Goal: Contribute content

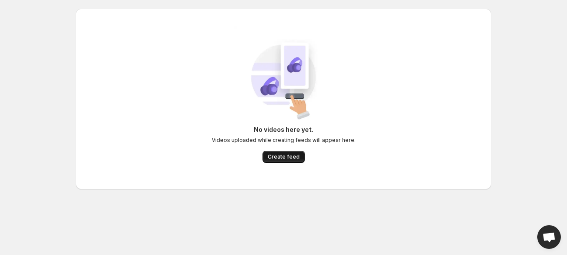
click at [275, 153] on button "Create feed" at bounding box center [283, 156] width 42 height 12
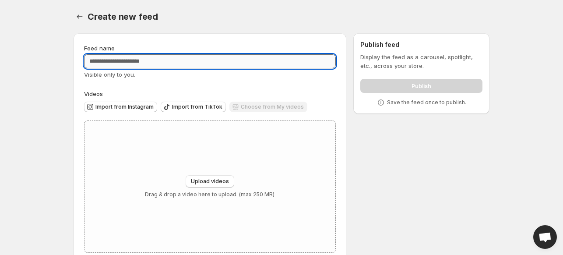
click at [171, 61] on input "Feed name" at bounding box center [210, 61] width 252 height 14
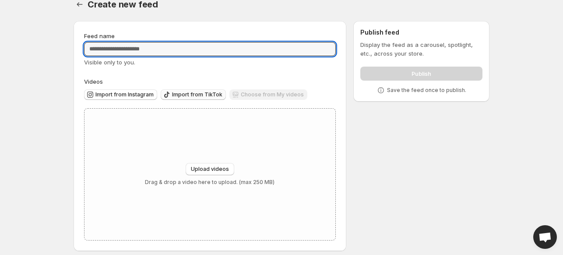
scroll to position [19, 0]
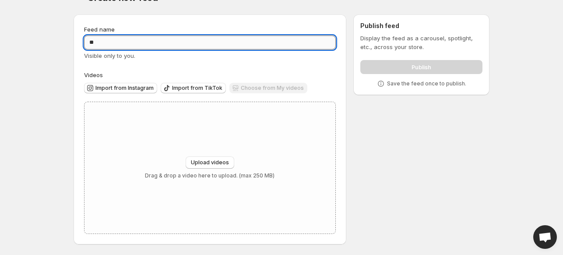
type input "*"
click at [211, 166] on span "Upload videos" at bounding box center [210, 162] width 38 height 7
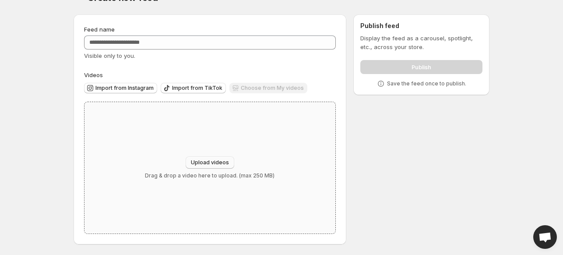
type input "**********"
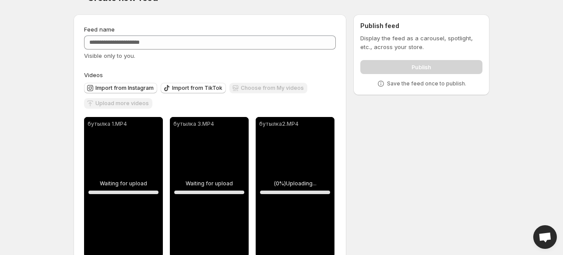
scroll to position [42, 0]
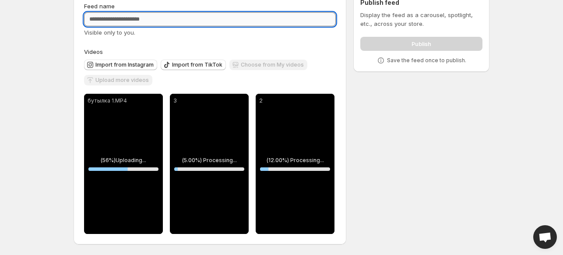
click at [308, 19] on input "Feed name" at bounding box center [210, 19] width 252 height 14
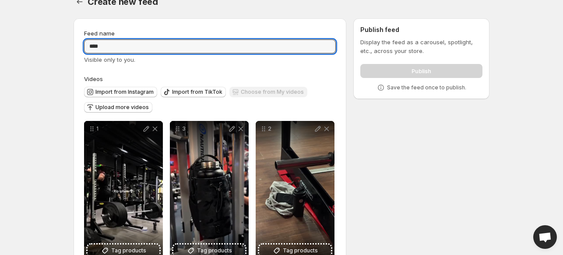
scroll to position [0, 0]
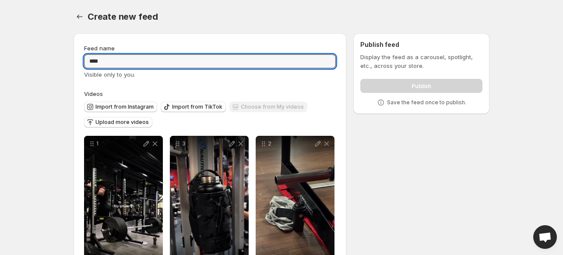
type input "****"
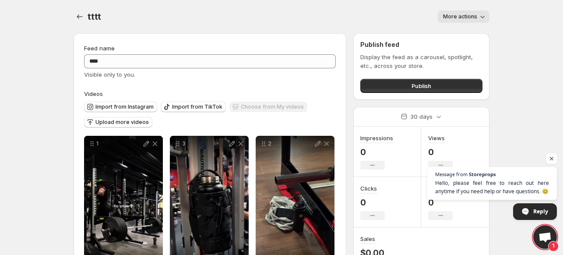
click at [466, 15] on span "More actions" at bounding box center [460, 16] width 34 height 7
